Goal: Check status: Check status

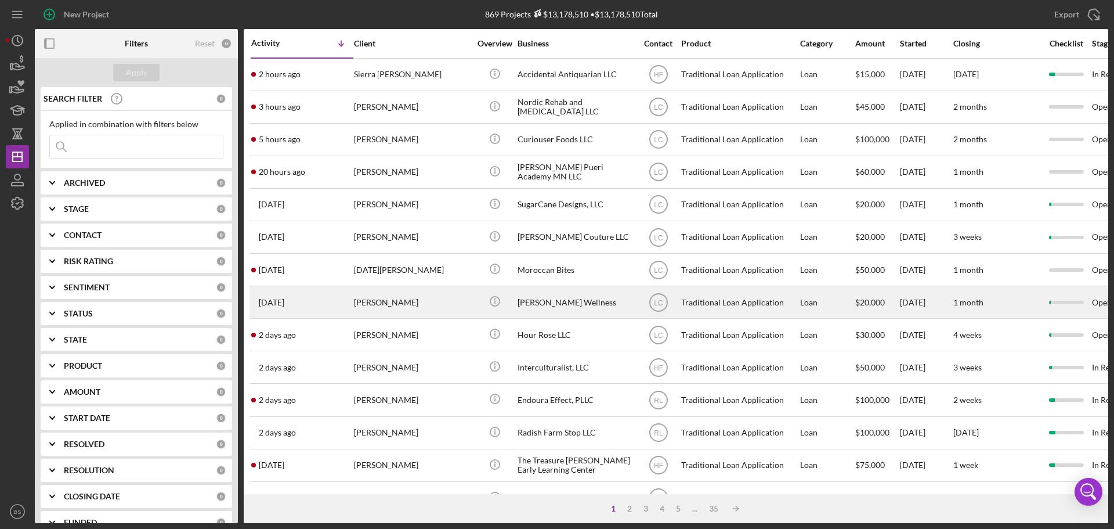
click at [391, 298] on div "[PERSON_NAME]" at bounding box center [412, 302] width 116 height 31
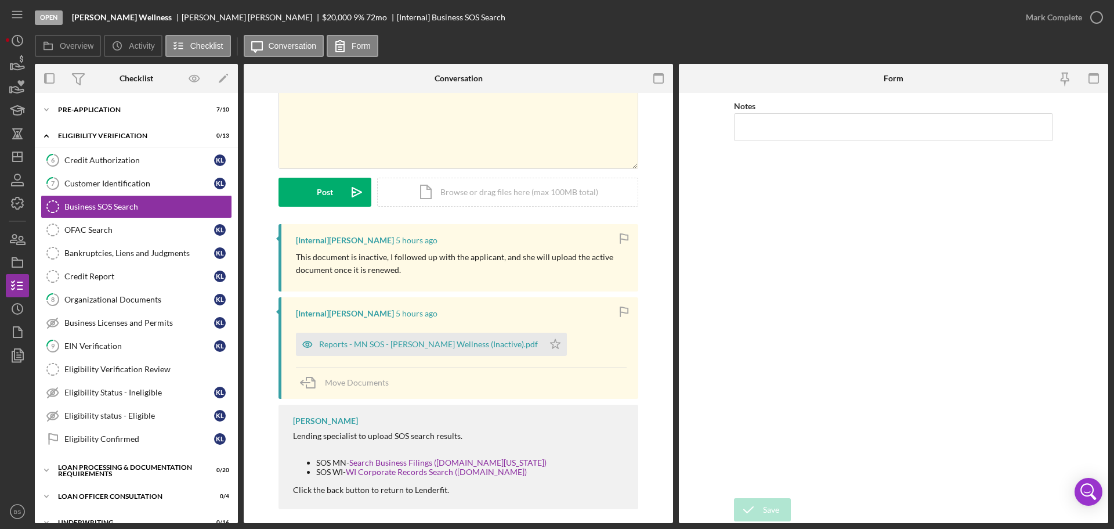
scroll to position [82, 0]
